Goal: Information Seeking & Learning: Learn about a topic

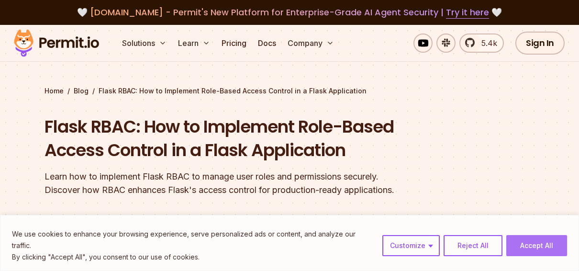
click at [527, 250] on button "Accept All" at bounding box center [536, 245] width 61 height 21
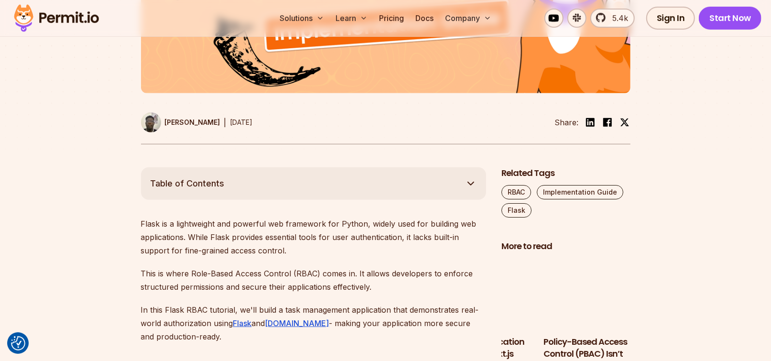
scroll to position [526, 0]
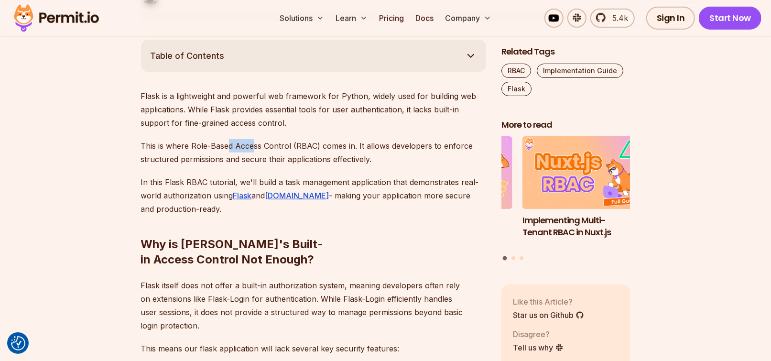
drag, startPoint x: 226, startPoint y: 146, endPoint x: 252, endPoint y: 147, distance: 25.4
click at [252, 147] on p "This is where Role-Based Access Control (RBAC) comes in. It allows developers t…" at bounding box center [313, 152] width 345 height 27
drag, startPoint x: 252, startPoint y: 147, endPoint x: 233, endPoint y: 157, distance: 21.0
click at [233, 157] on p "This is where Role-Based Access Control (RBAC) comes in. It allows developers t…" at bounding box center [313, 152] width 345 height 27
drag, startPoint x: 233, startPoint y: 157, endPoint x: 217, endPoint y: 155, distance: 16.3
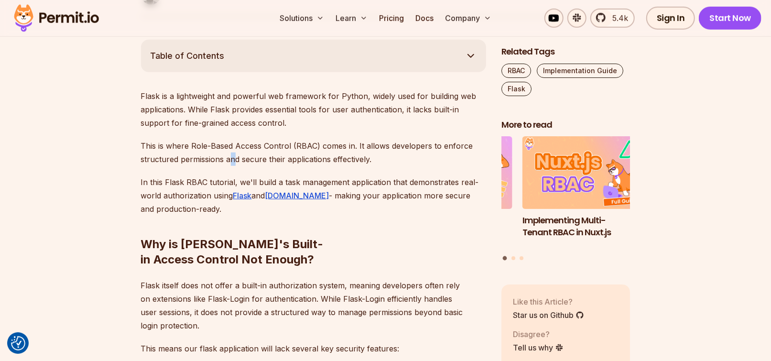
click at [217, 155] on p "This is where Role-Based Access Control (RBAC) comes in. It allows developers t…" at bounding box center [313, 152] width 345 height 27
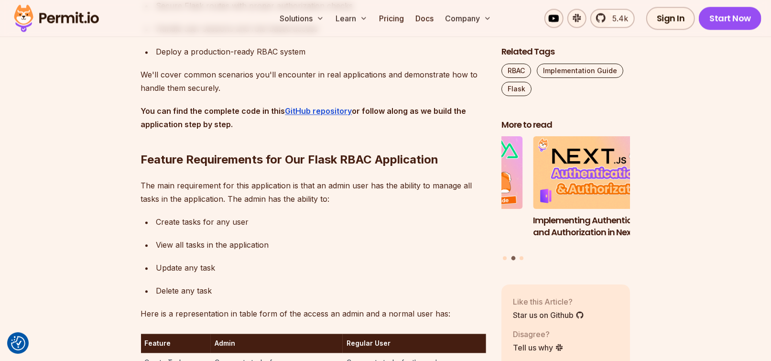
scroll to position [1227, 0]
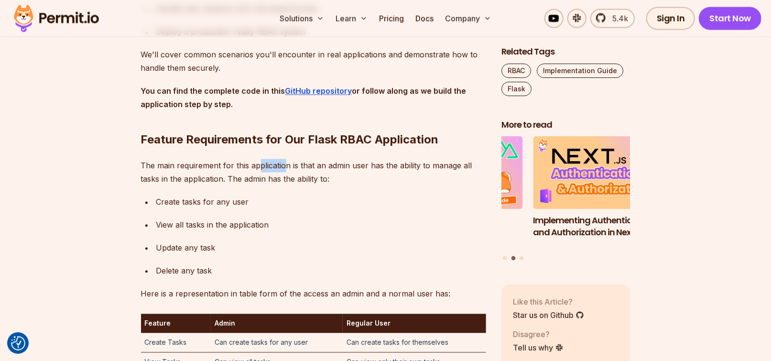
drag, startPoint x: 259, startPoint y: 153, endPoint x: 286, endPoint y: 153, distance: 27.7
click at [286, 159] on p "The main requirement for this application is that an admin user has the ability…" at bounding box center [313, 172] width 345 height 27
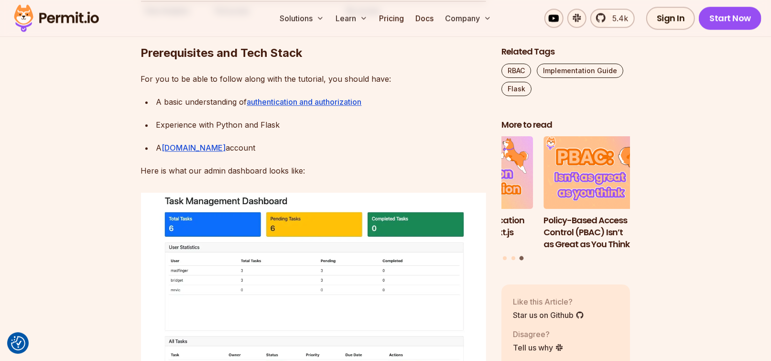
scroll to position [1737, 0]
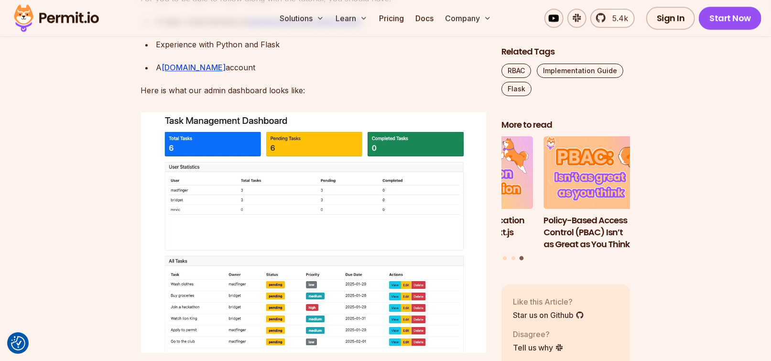
click at [391, 18] on link "Pricing" at bounding box center [391, 18] width 33 height 19
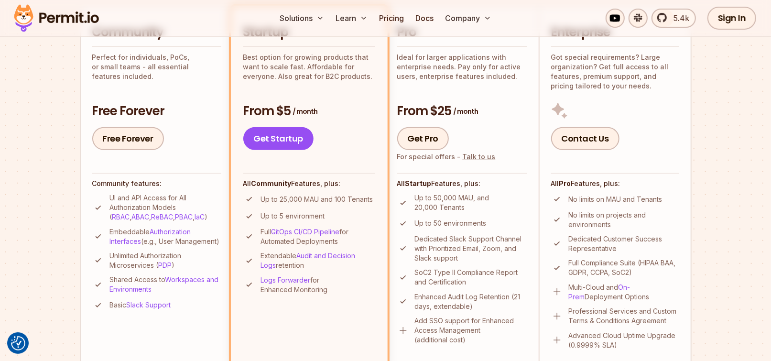
scroll to position [255, 0]
